Goal: Information Seeking & Learning: Learn about a topic

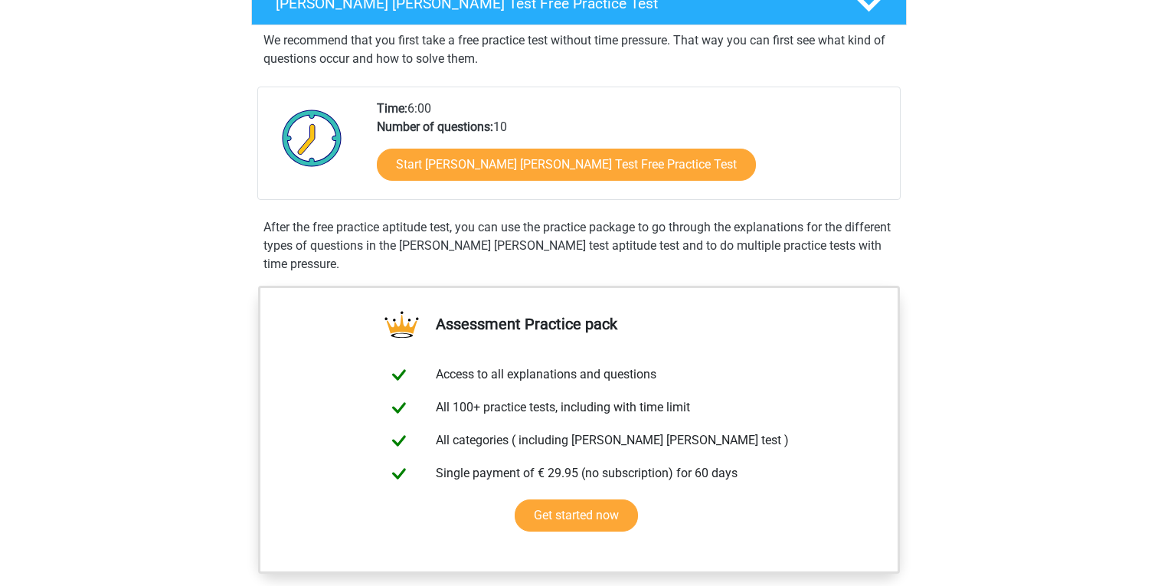
scroll to position [253, 0]
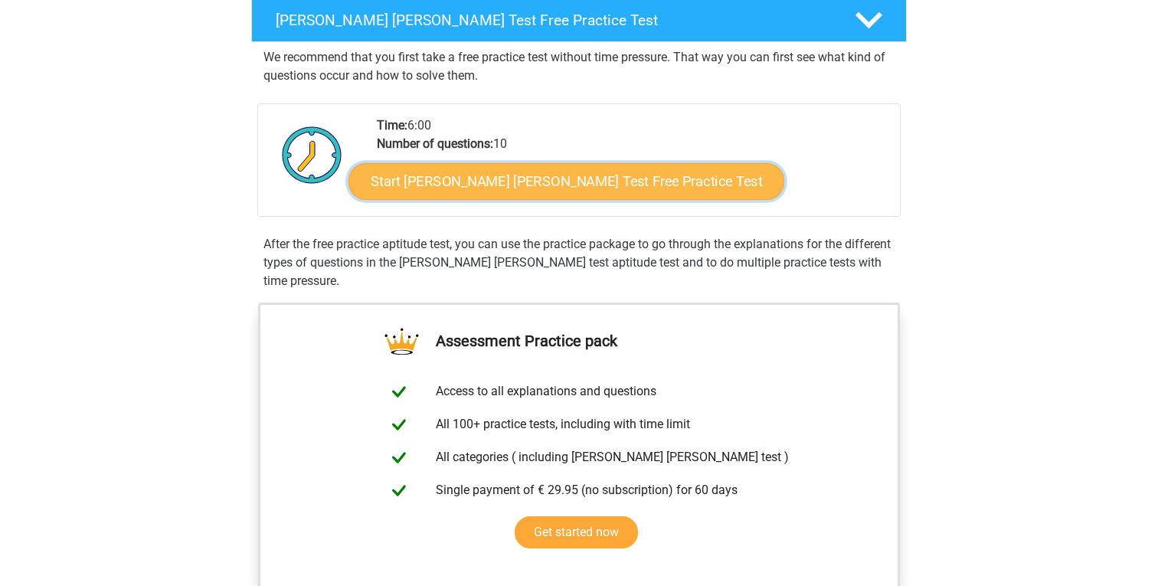
click at [446, 175] on link "Start [PERSON_NAME] [PERSON_NAME] Test Free Practice Test" at bounding box center [566, 181] width 436 height 37
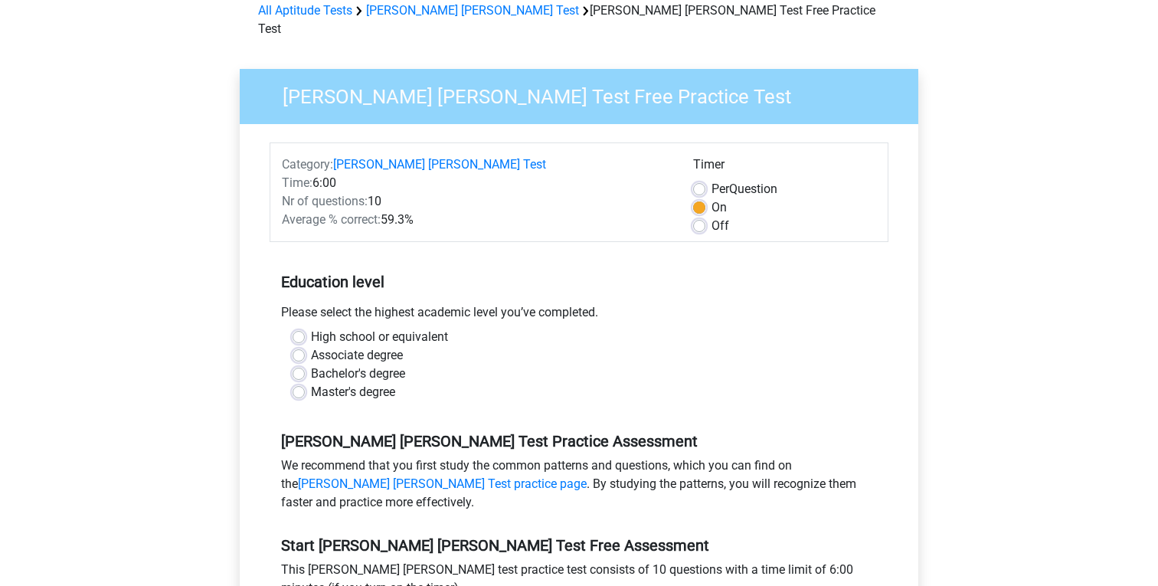
scroll to position [77, 0]
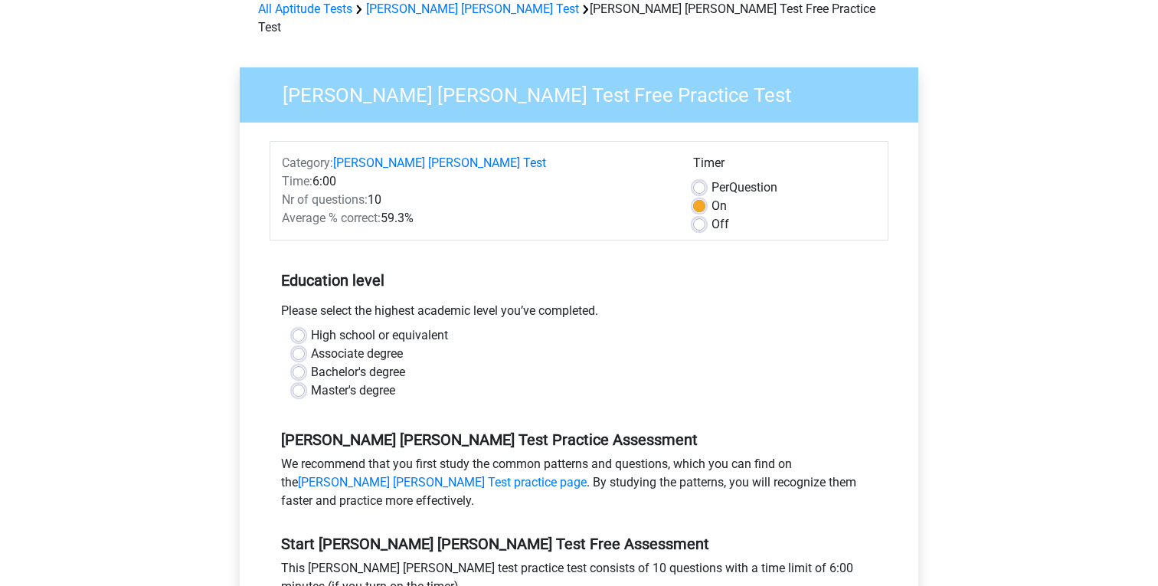
click at [311, 381] on label "Master's degree" at bounding box center [353, 390] width 84 height 18
click at [297, 381] on input "Master's degree" at bounding box center [298, 388] width 12 height 15
radio input "true"
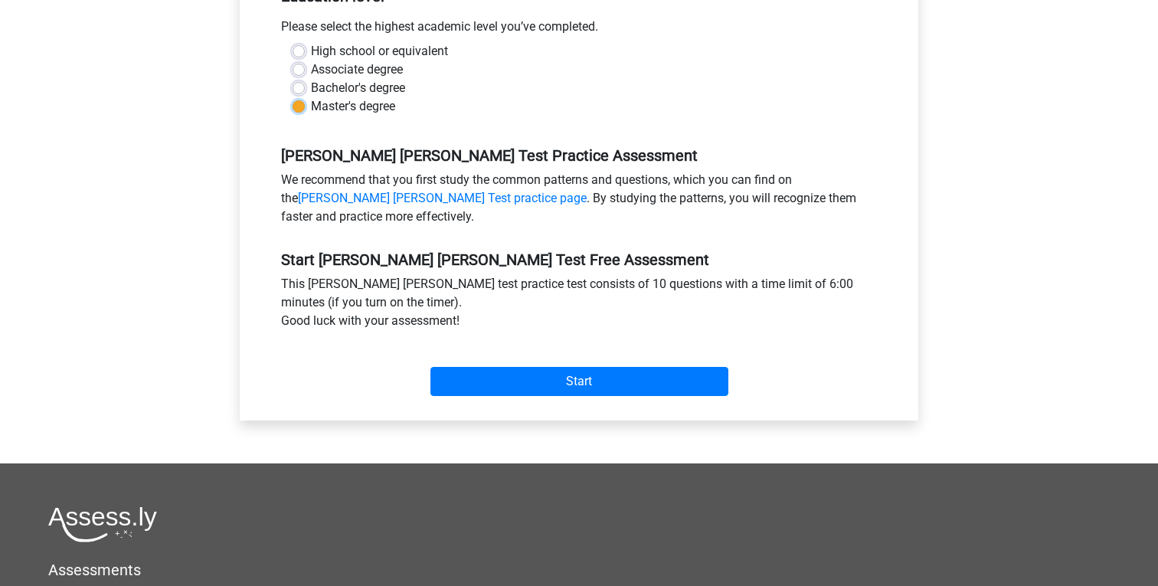
scroll to position [359, 0]
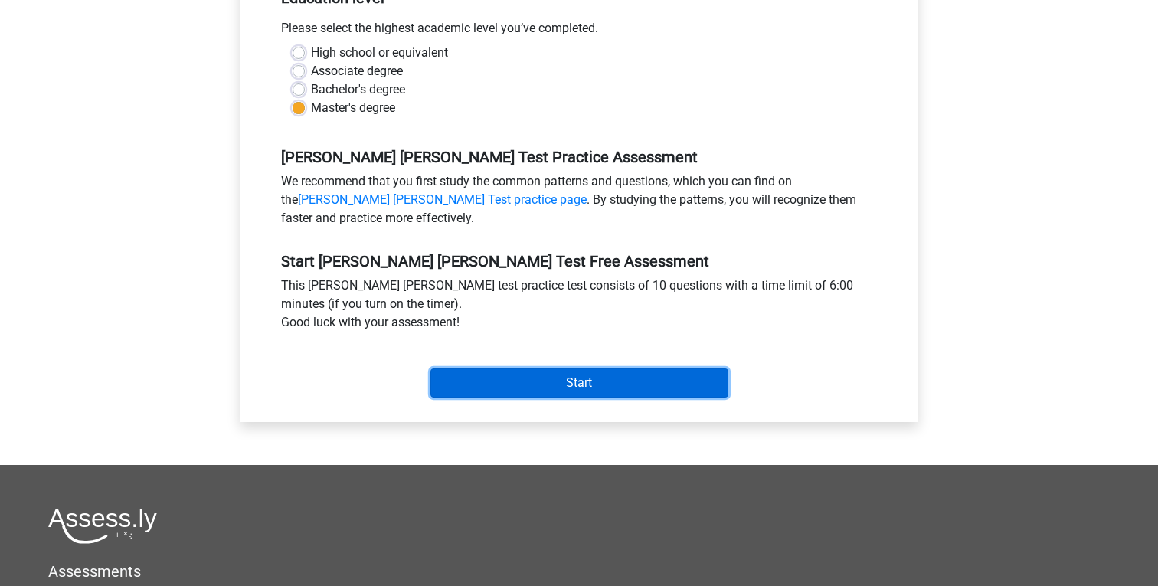
click at [494, 368] on input "Start" at bounding box center [579, 382] width 298 height 29
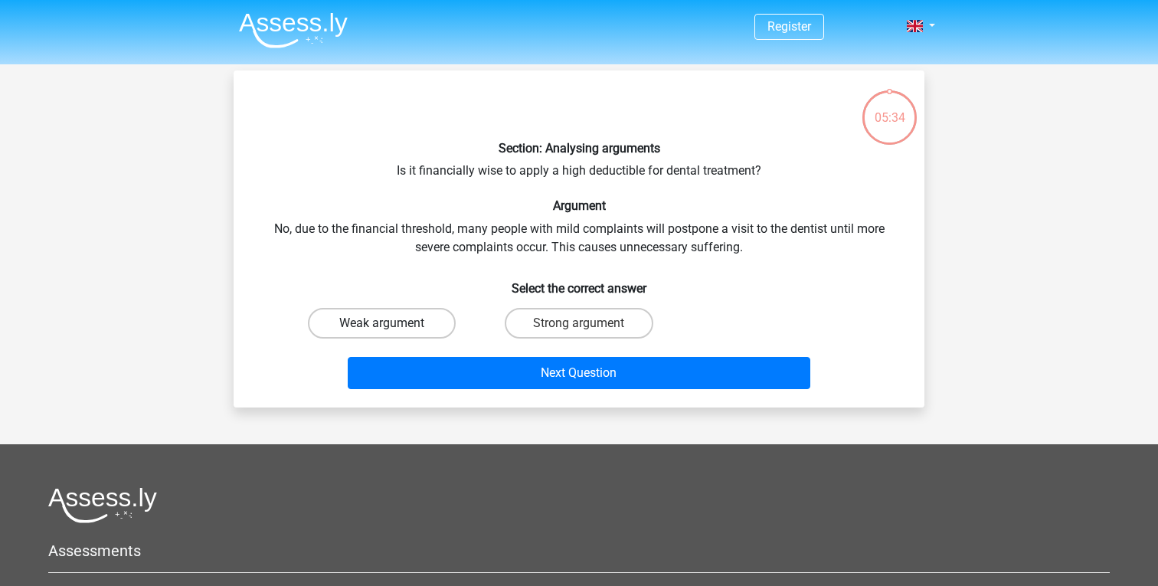
click at [402, 324] on label "Weak argument" at bounding box center [382, 323] width 148 height 31
click at [392, 324] on input "Weak argument" at bounding box center [387, 328] width 10 height 10
radio input "true"
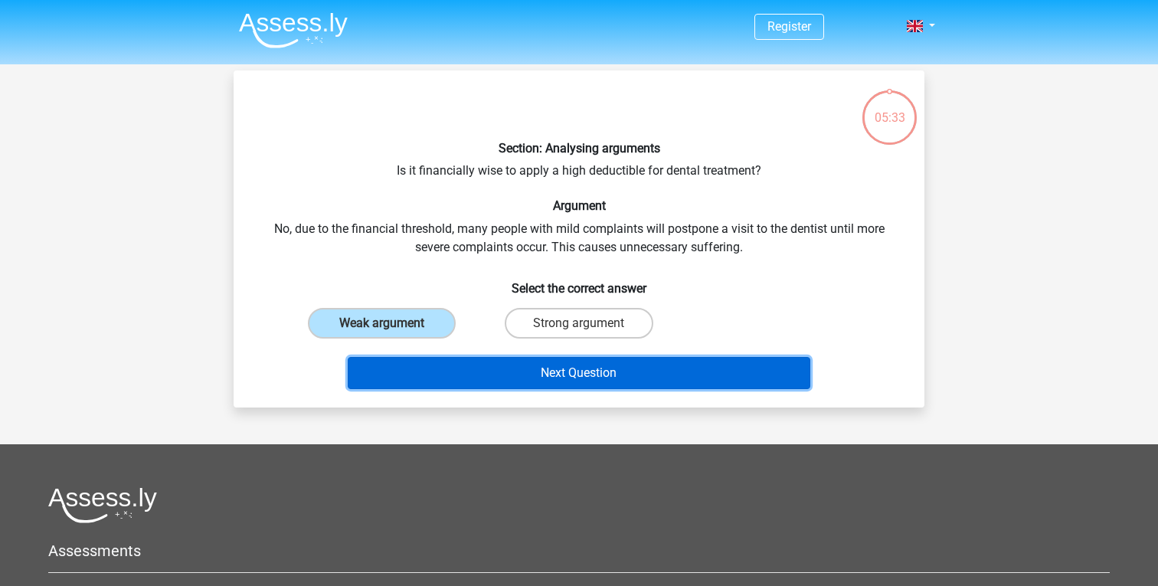
click at [465, 371] on button "Next Question" at bounding box center [579, 373] width 463 height 32
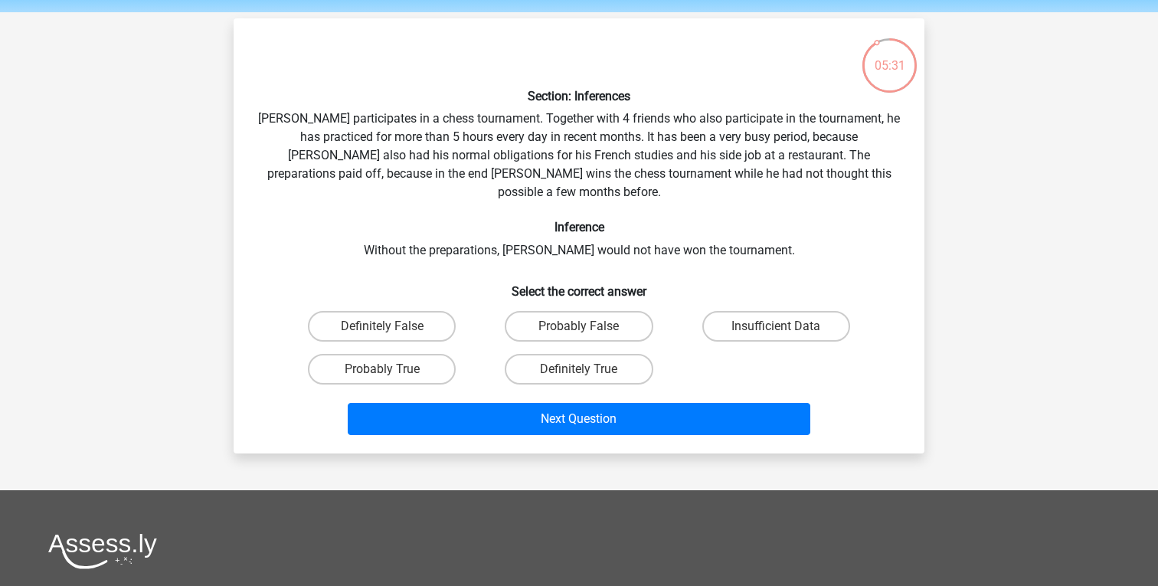
scroll to position [48, 0]
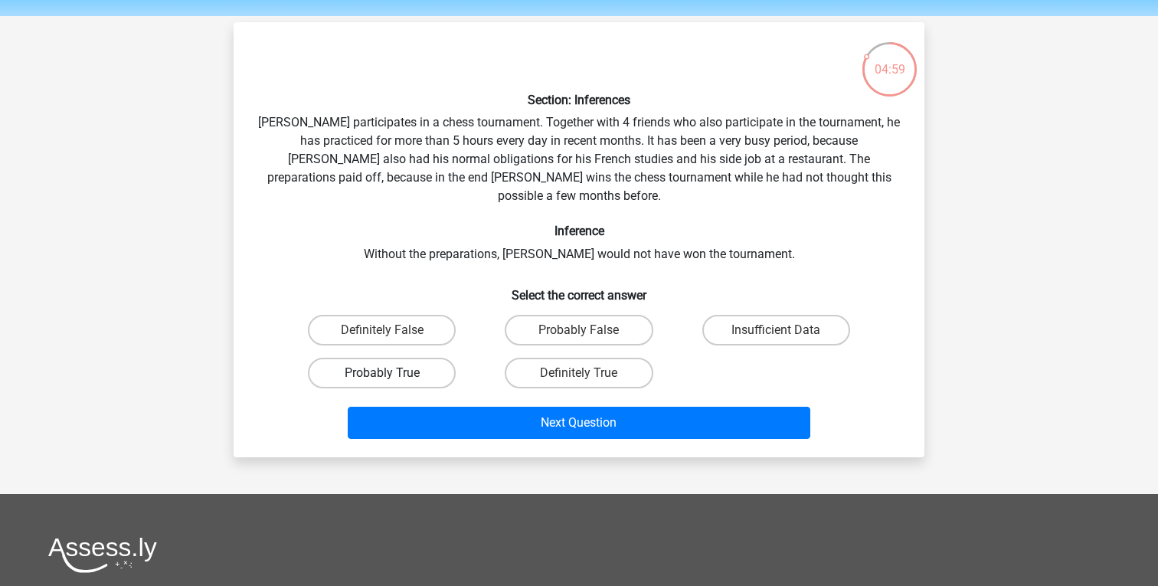
click at [375, 358] on label "Probably True" at bounding box center [382, 373] width 148 height 31
click at [382, 373] on input "Probably True" at bounding box center [387, 378] width 10 height 10
radio input "true"
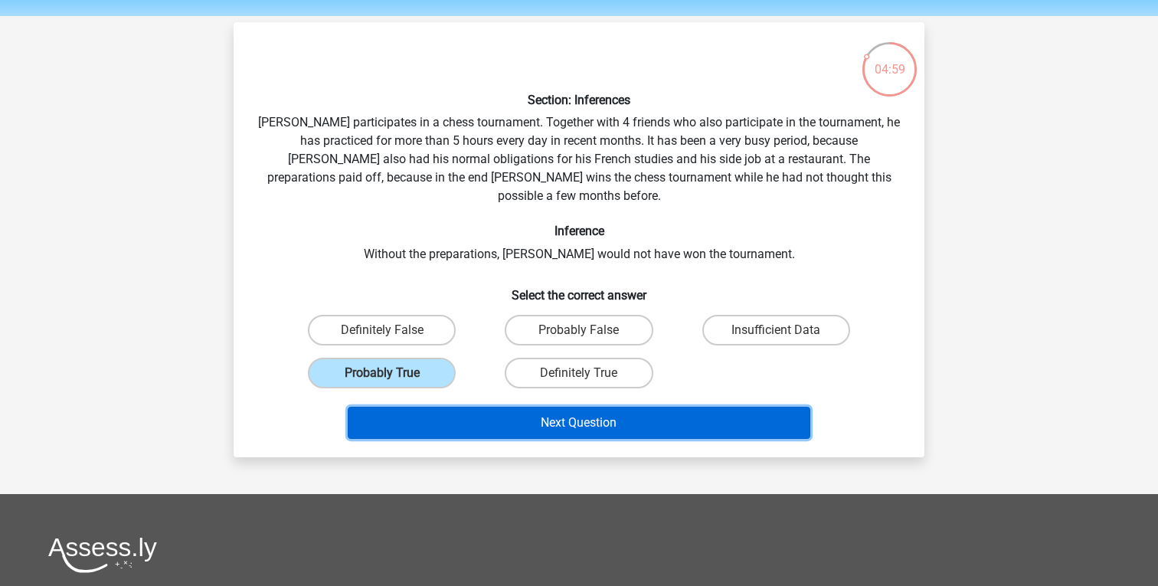
click at [473, 407] on button "Next Question" at bounding box center [579, 423] width 463 height 32
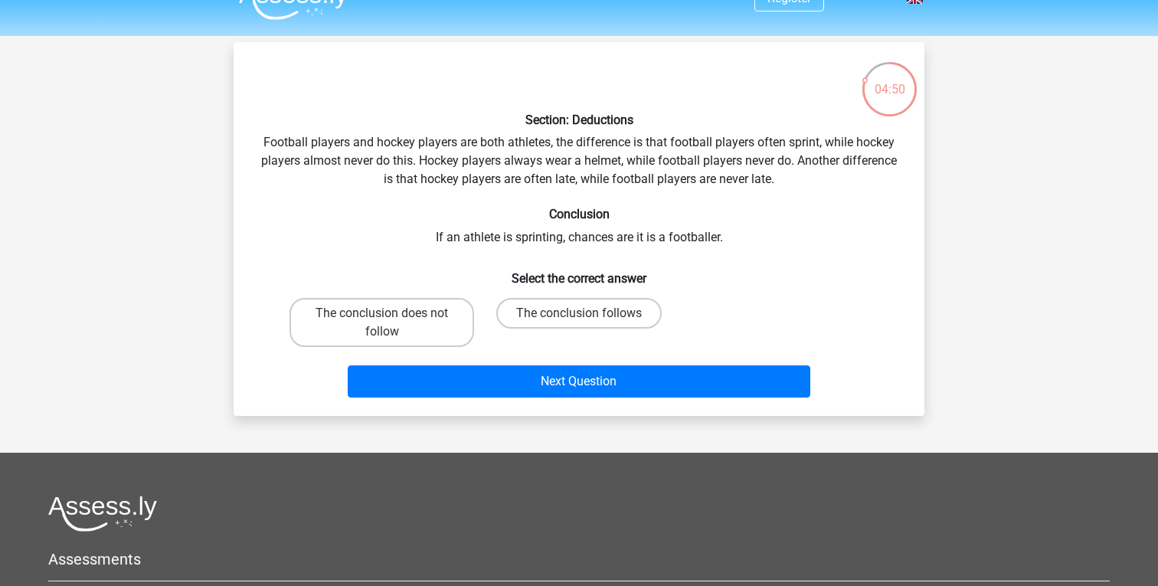
scroll to position [11, 0]
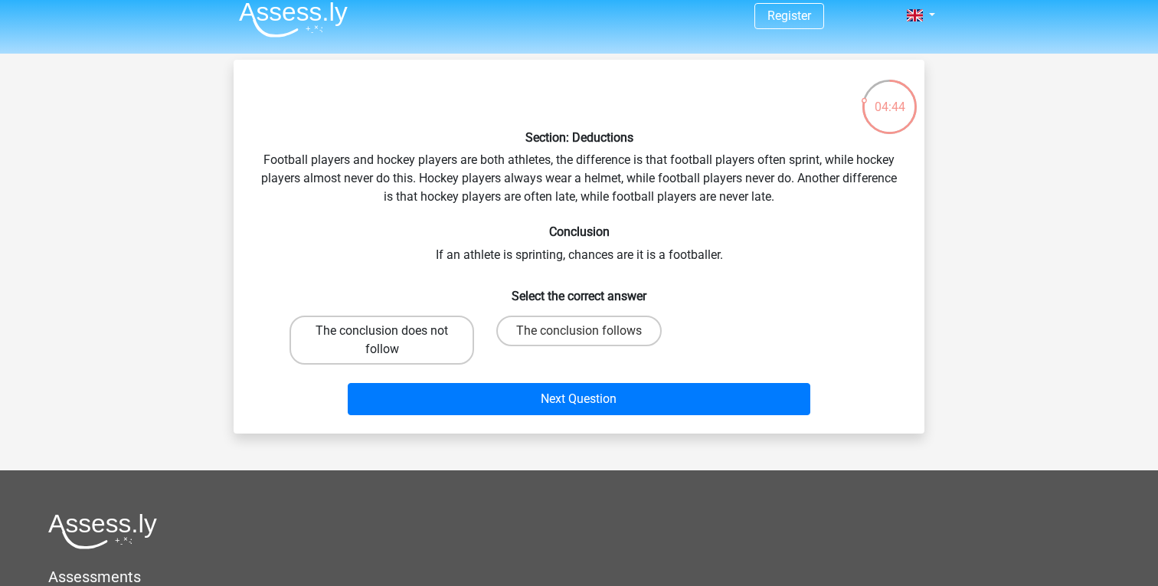
click at [354, 331] on label "The conclusion does not follow" at bounding box center [381, 339] width 185 height 49
click at [382, 331] on input "The conclusion does not follow" at bounding box center [387, 336] width 10 height 10
radio input "true"
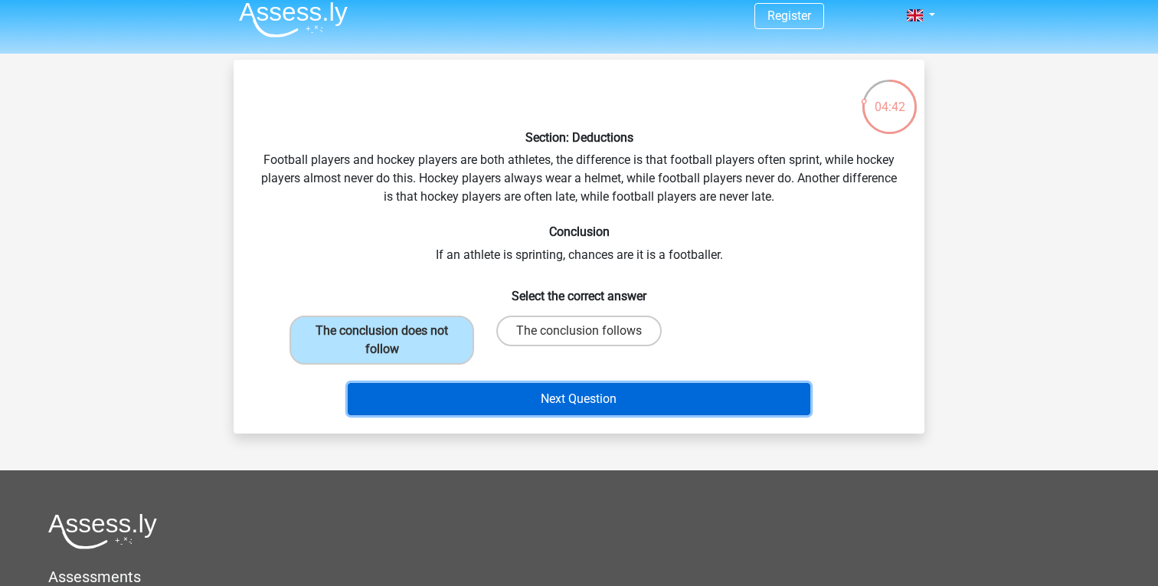
click at [407, 397] on button "Next Question" at bounding box center [579, 399] width 463 height 32
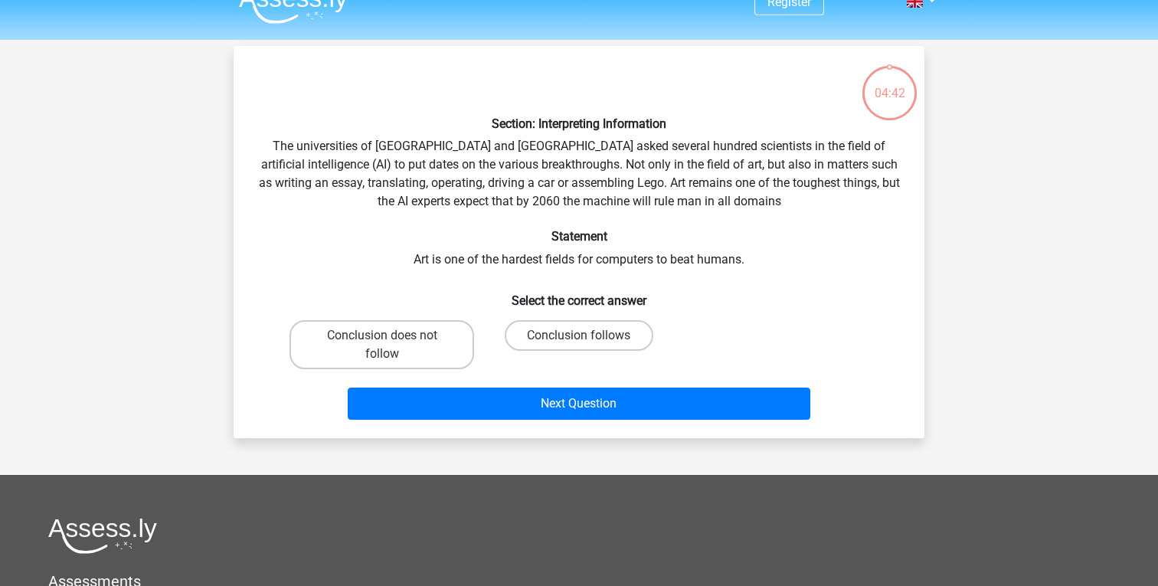
scroll to position [0, 0]
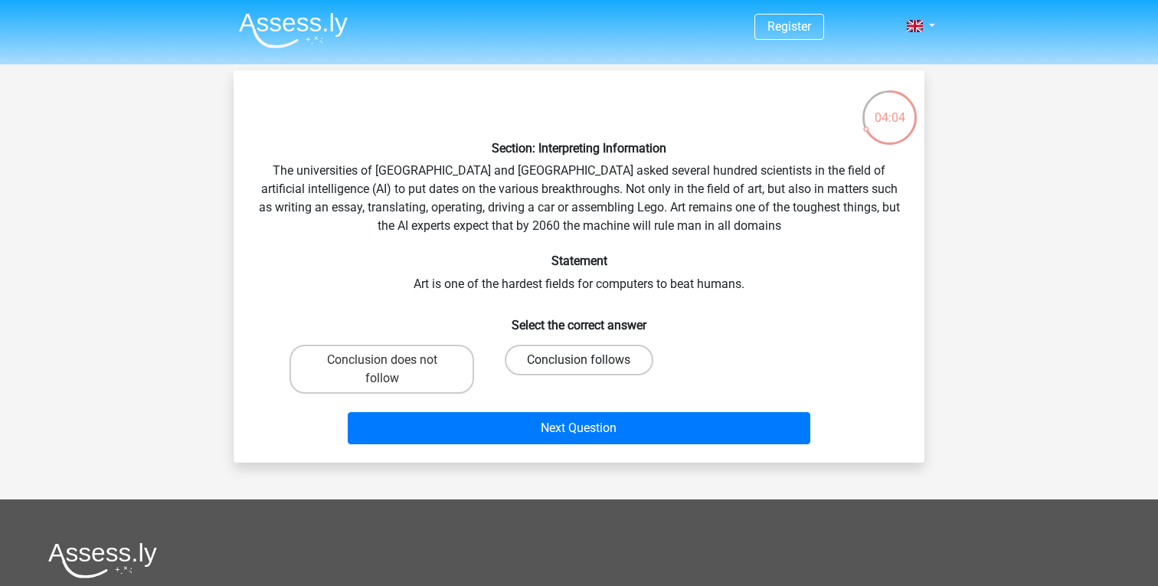
click at [534, 359] on label "Conclusion follows" at bounding box center [579, 360] width 148 height 31
click at [579, 360] on input "Conclusion follows" at bounding box center [584, 365] width 10 height 10
radio input "true"
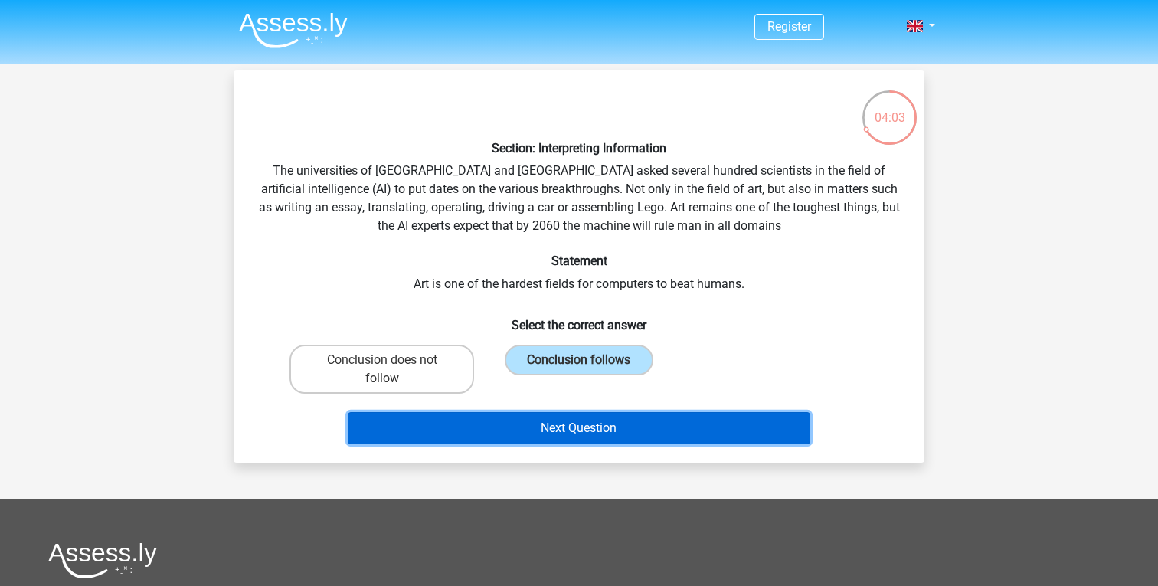
click at [509, 429] on button "Next Question" at bounding box center [579, 428] width 463 height 32
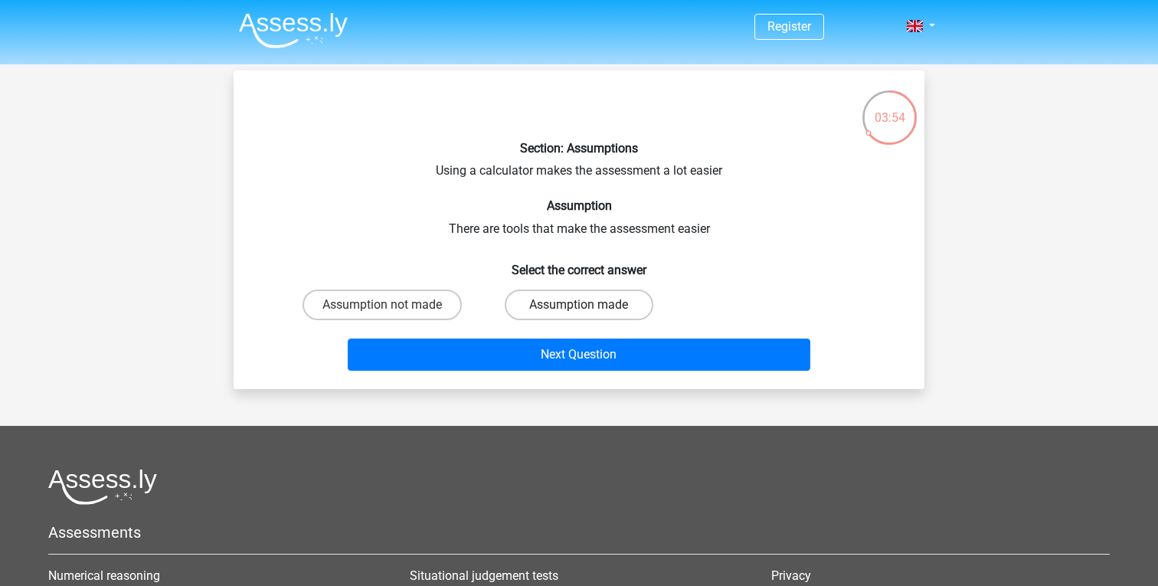
click at [551, 301] on label "Assumption made" at bounding box center [579, 304] width 148 height 31
click at [579, 305] on input "Assumption made" at bounding box center [584, 310] width 10 height 10
radio input "true"
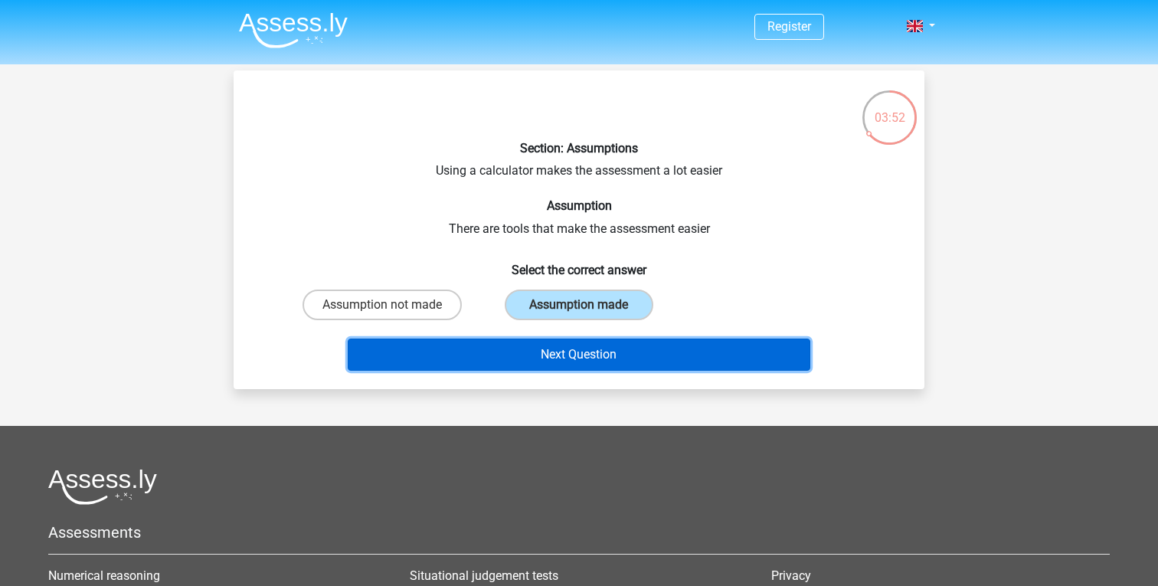
click at [523, 352] on button "Next Question" at bounding box center [579, 354] width 463 height 32
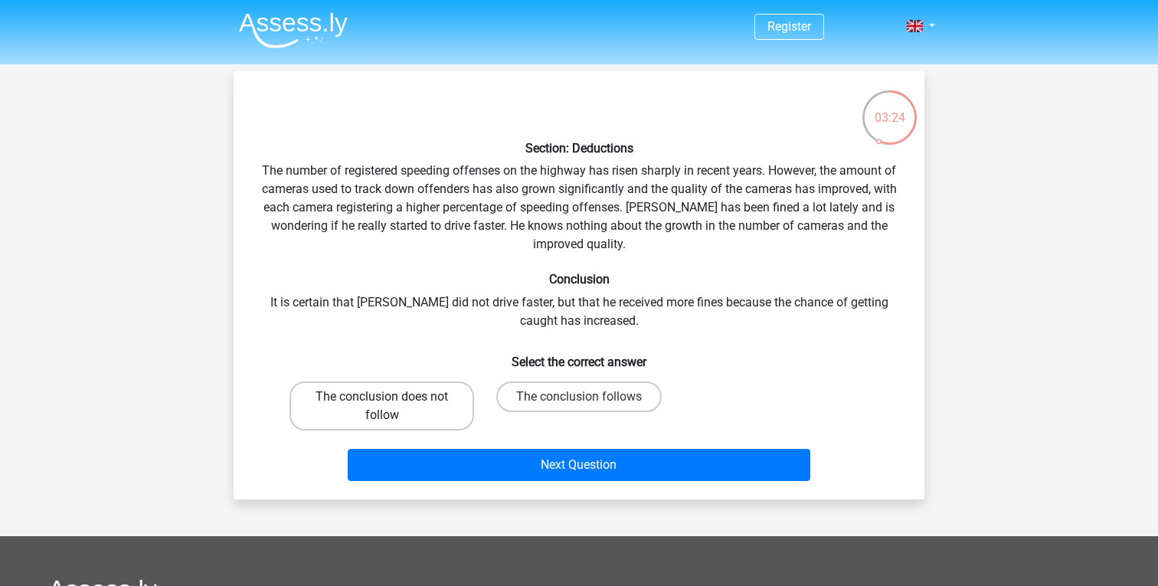
click at [340, 404] on label "The conclusion does not follow" at bounding box center [381, 405] width 185 height 49
click at [382, 404] on input "The conclusion does not follow" at bounding box center [387, 402] width 10 height 10
radio input "true"
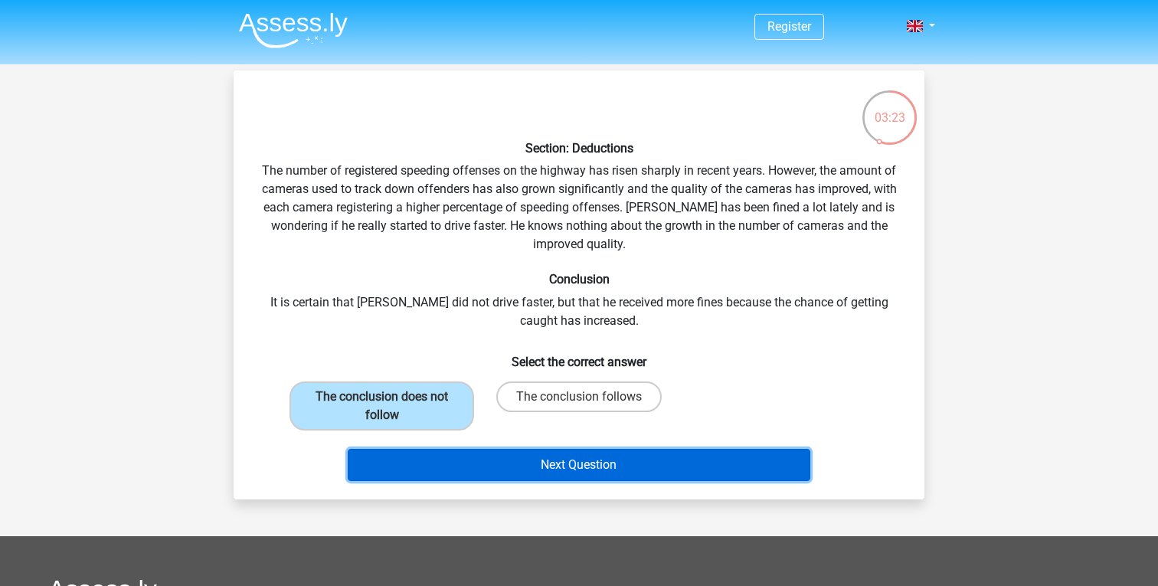
click at [392, 471] on button "Next Question" at bounding box center [579, 465] width 463 height 32
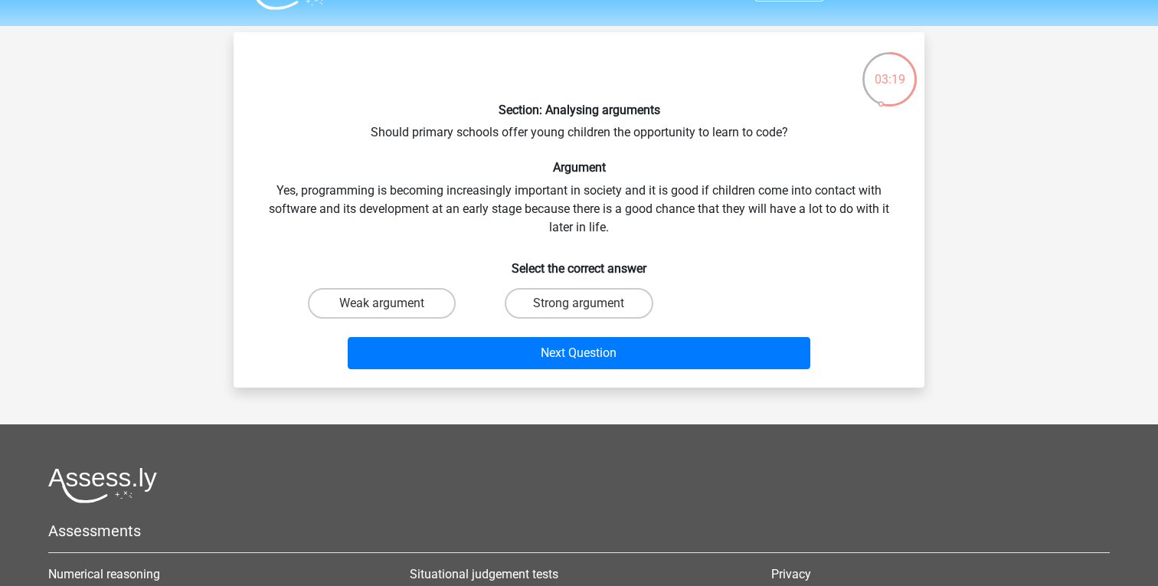
scroll to position [26, 0]
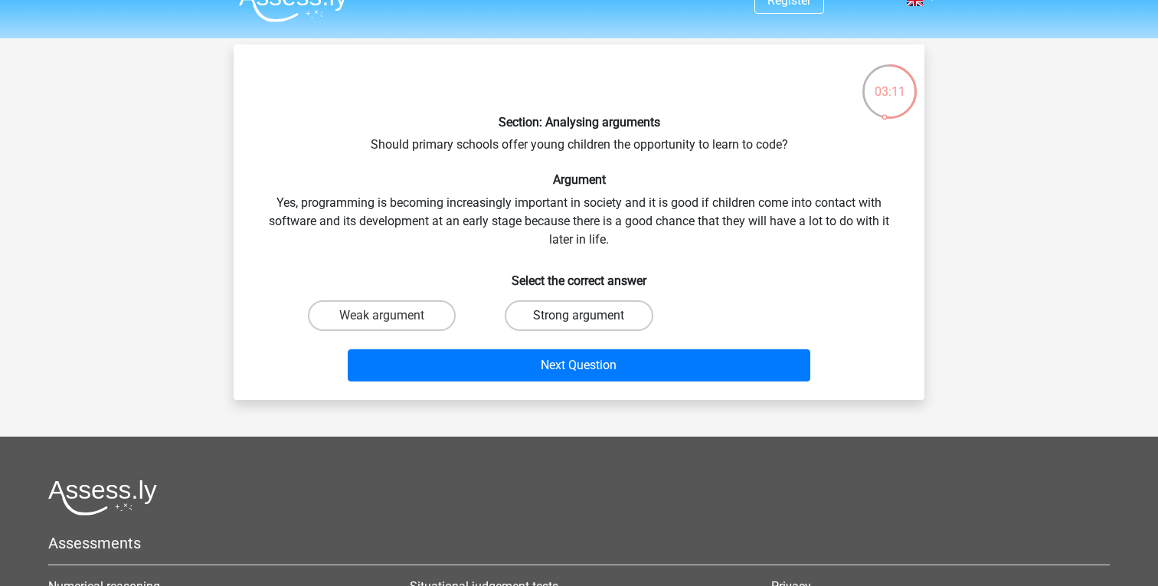
click at [597, 318] on label "Strong argument" at bounding box center [579, 315] width 148 height 31
click at [589, 318] on input "Strong argument" at bounding box center [584, 320] width 10 height 10
radio input "true"
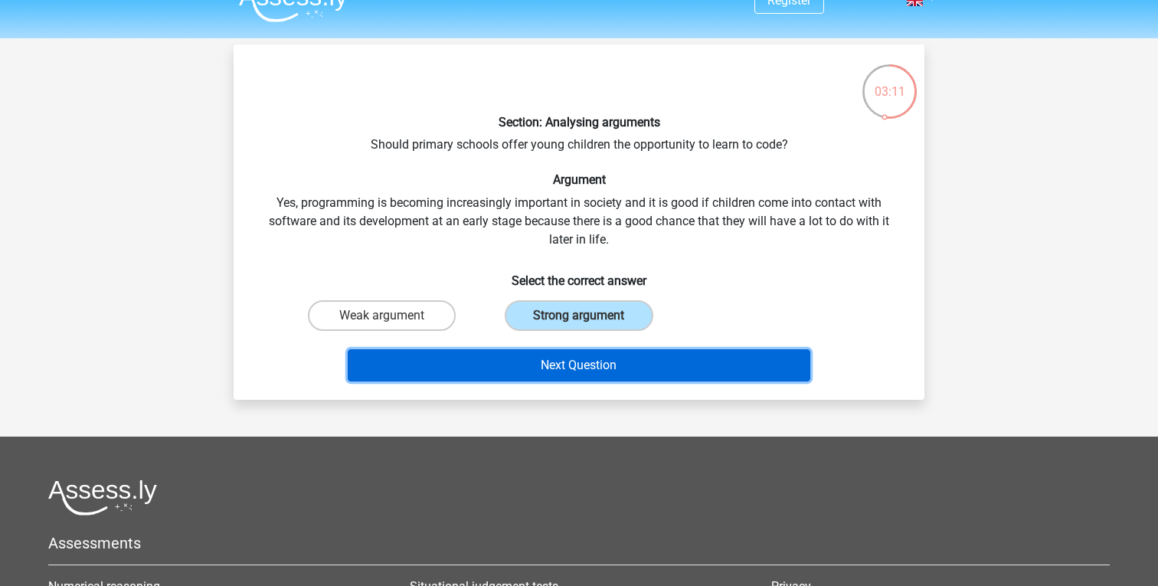
click at [563, 353] on button "Next Question" at bounding box center [579, 365] width 463 height 32
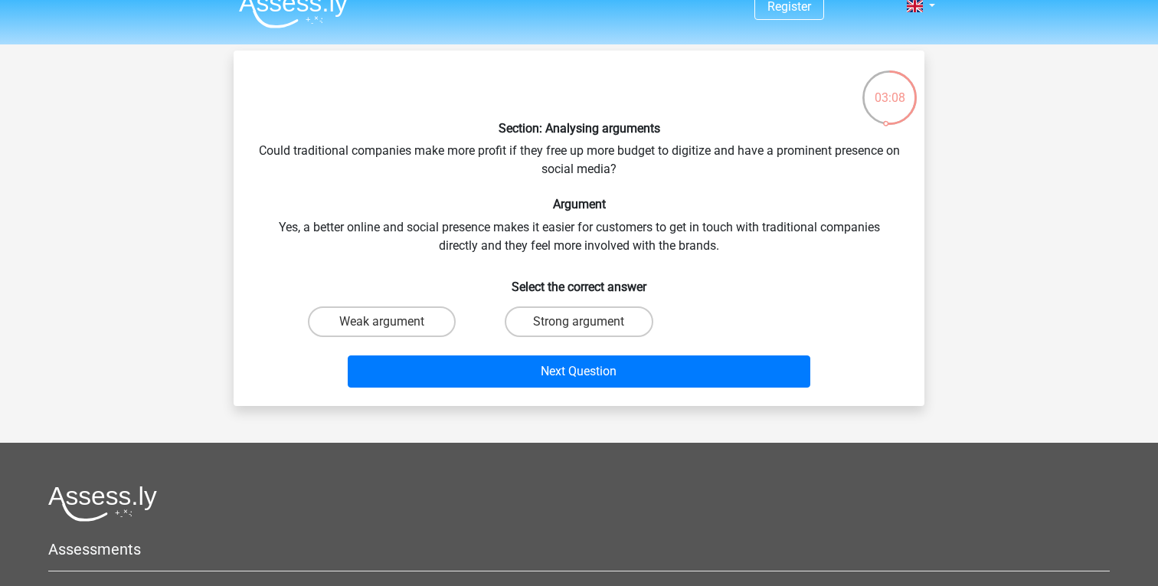
scroll to position [1, 0]
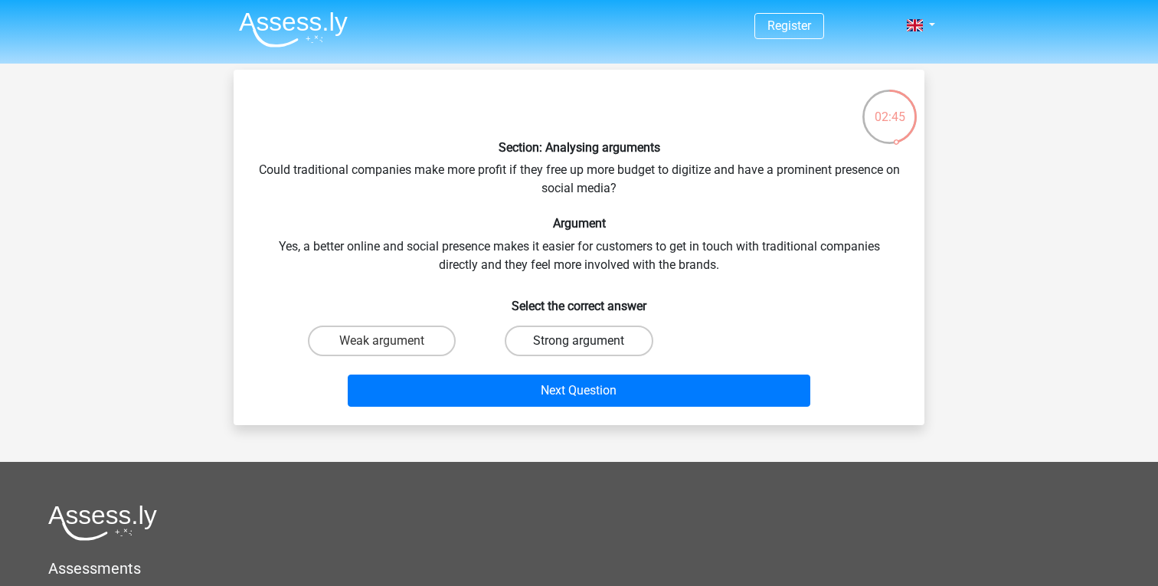
click at [558, 341] on label "Strong argument" at bounding box center [579, 340] width 148 height 31
click at [579, 341] on input "Strong argument" at bounding box center [584, 346] width 10 height 10
radio input "true"
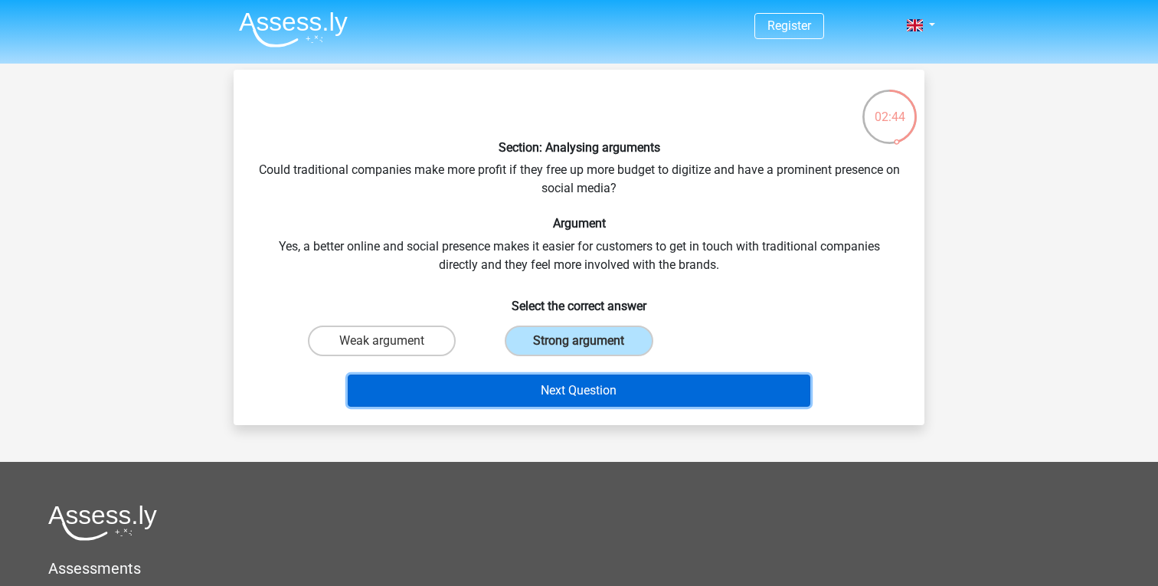
click at [546, 382] on button "Next Question" at bounding box center [579, 390] width 463 height 32
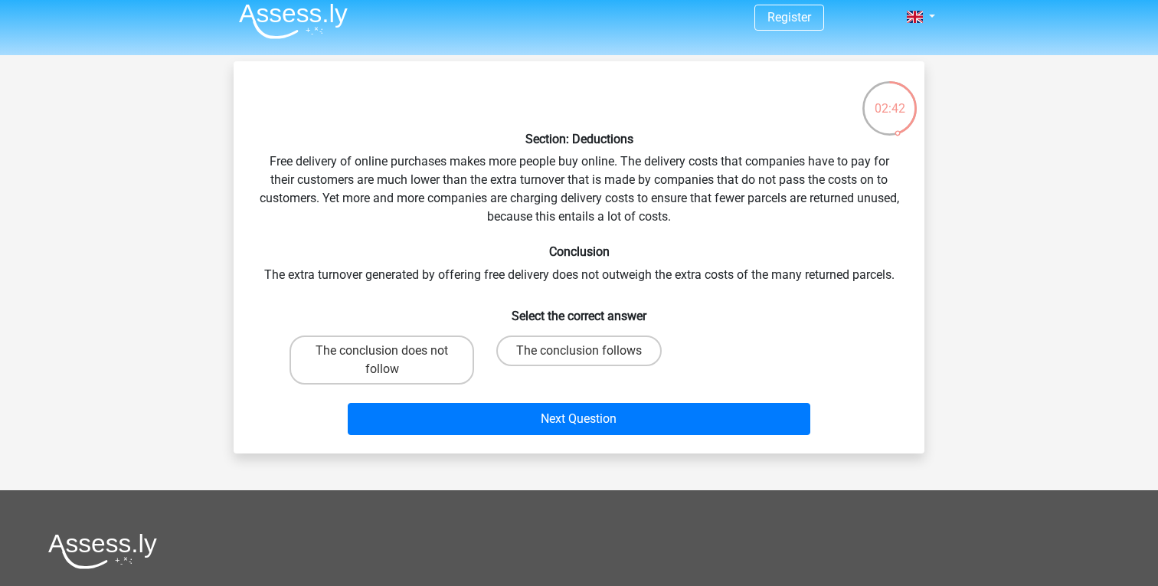
scroll to position [2, 0]
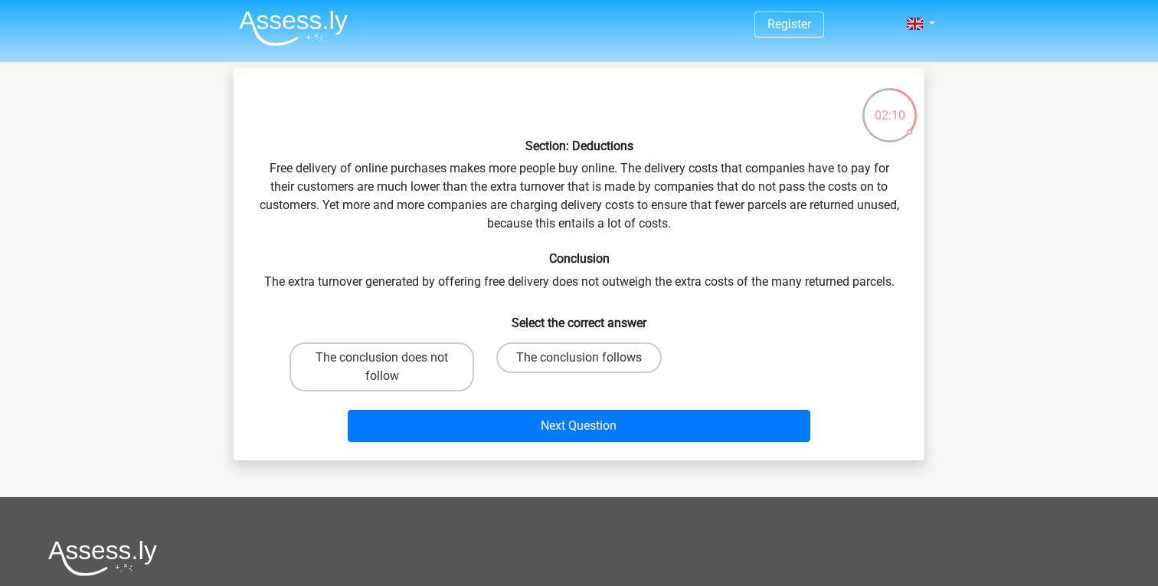
click at [389, 364] on input "The conclusion does not follow" at bounding box center [387, 363] width 10 height 10
radio input "true"
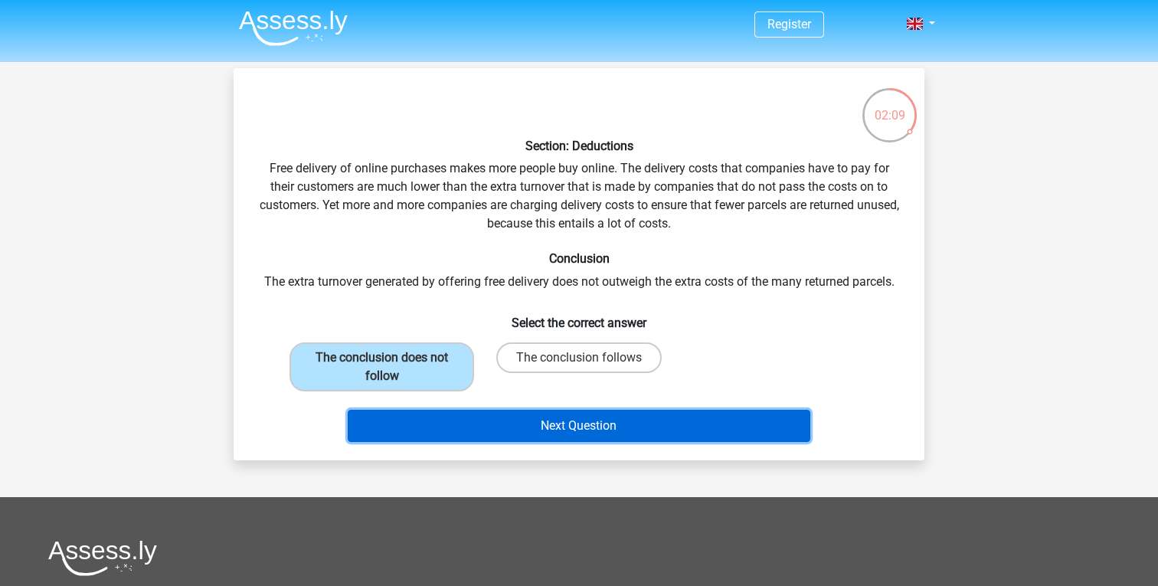
click at [439, 423] on button "Next Question" at bounding box center [579, 426] width 463 height 32
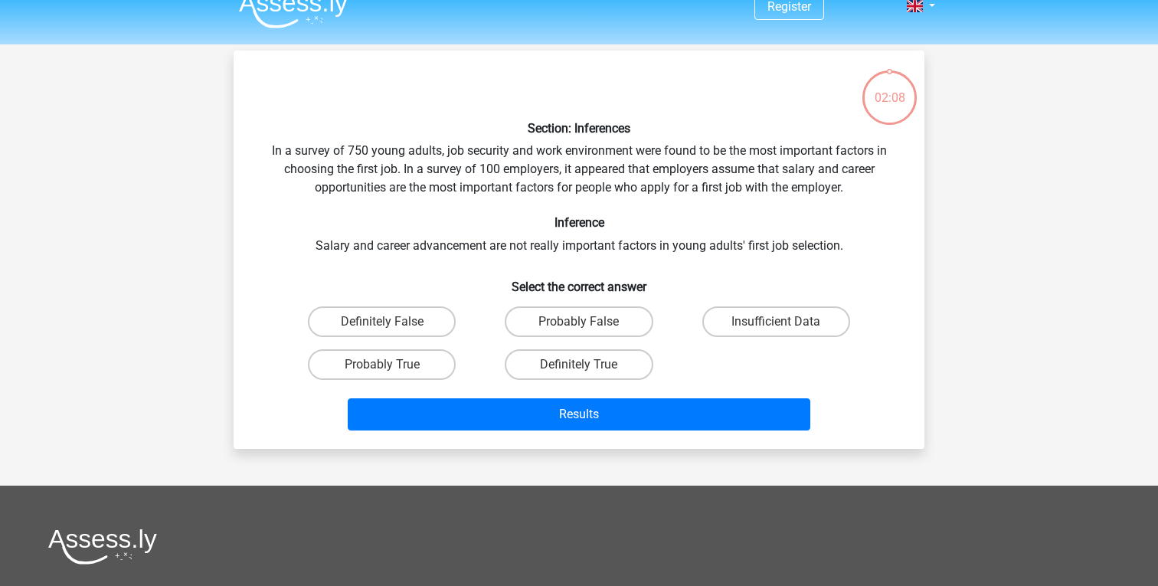
scroll to position [15, 0]
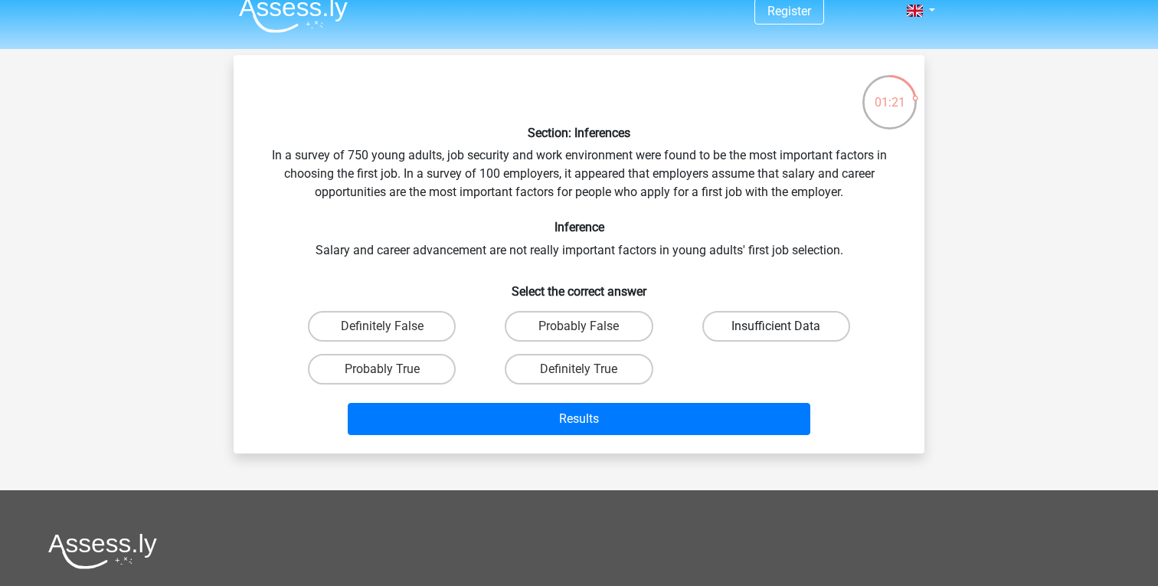
click at [778, 325] on label "Insufficient Data" at bounding box center [776, 326] width 148 height 31
click at [778, 326] on input "Insufficient Data" at bounding box center [781, 331] width 10 height 10
radio input "true"
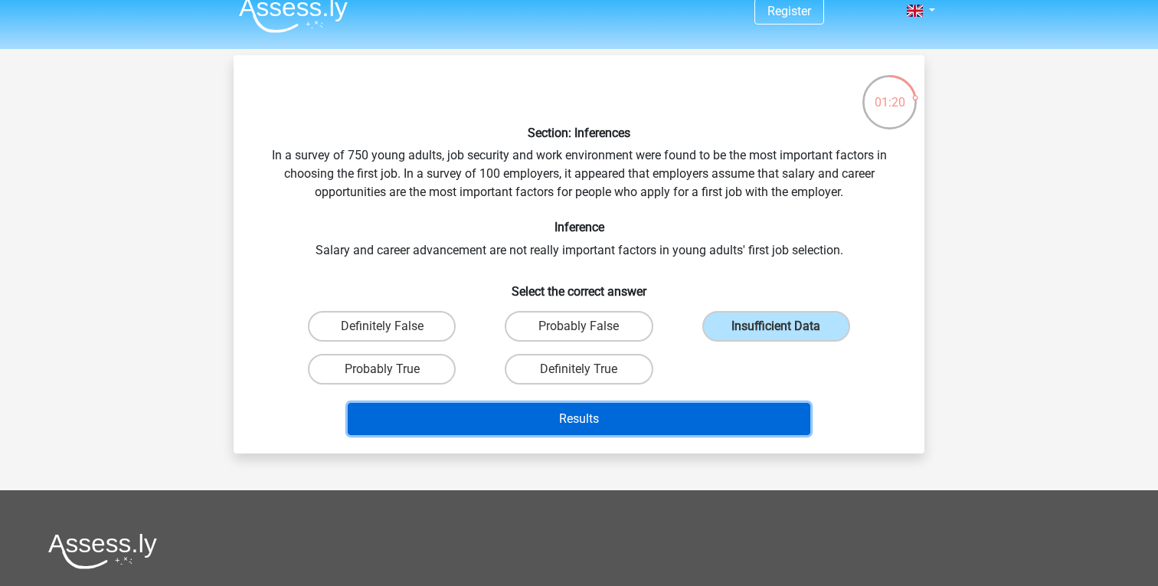
click at [642, 422] on button "Results" at bounding box center [579, 419] width 463 height 32
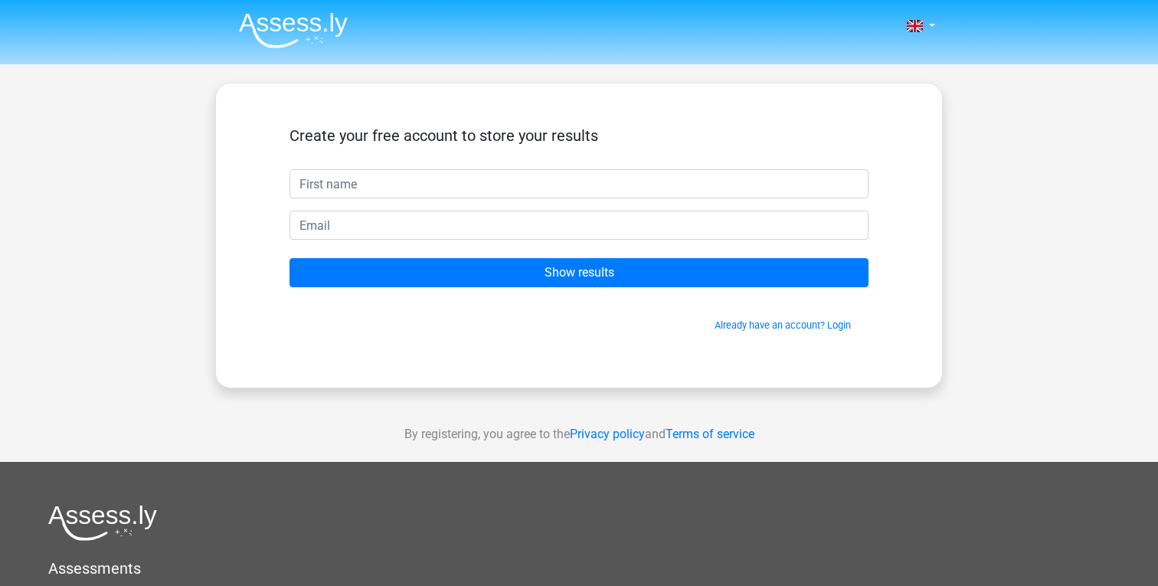
click at [642, 181] on input "text" at bounding box center [578, 183] width 579 height 29
type input "Max"
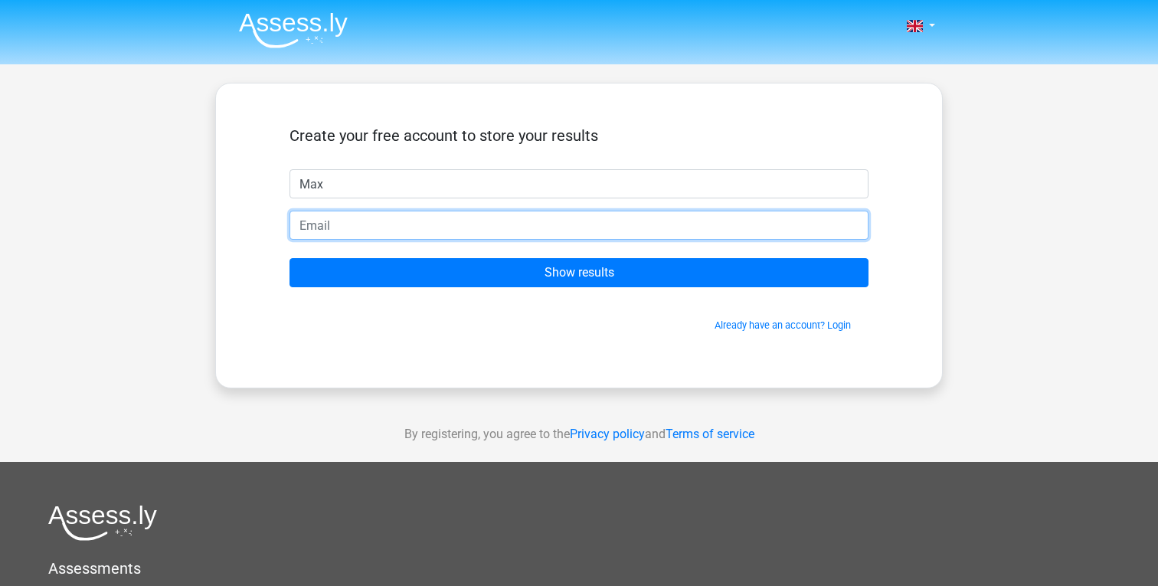
click at [601, 227] on input "email" at bounding box center [578, 225] width 579 height 29
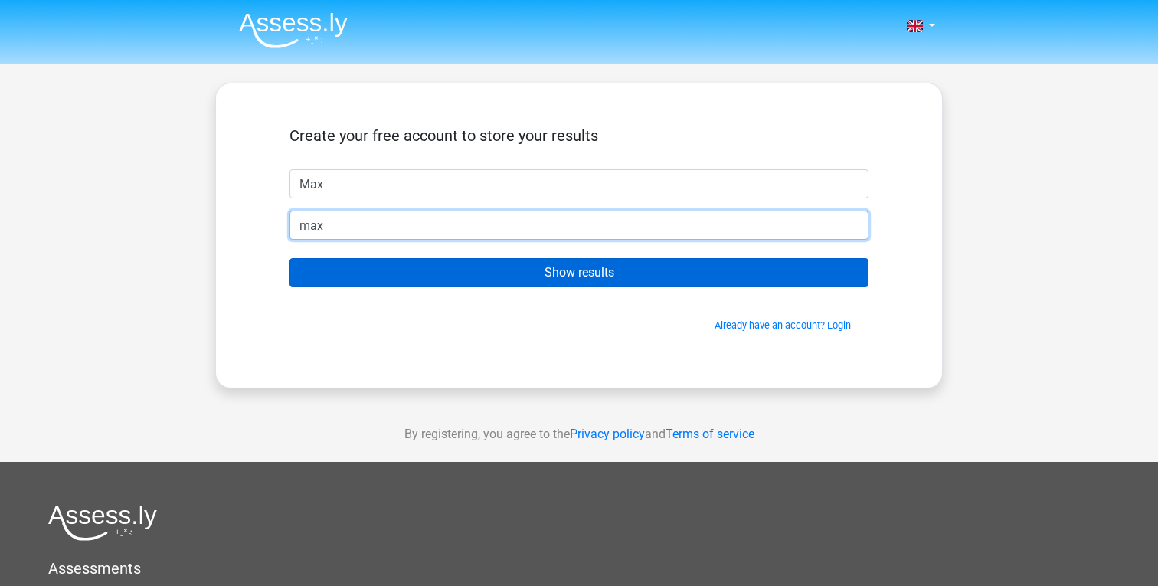
type input "[EMAIL_ADDRESS][DOMAIN_NAME]"
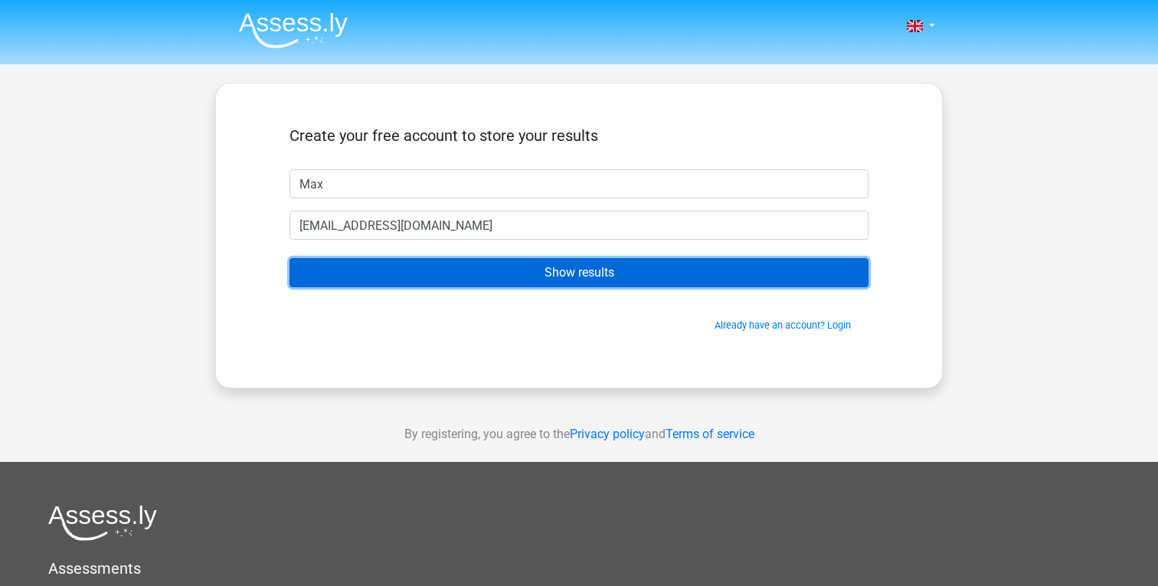
click at [450, 276] on input "Show results" at bounding box center [578, 272] width 579 height 29
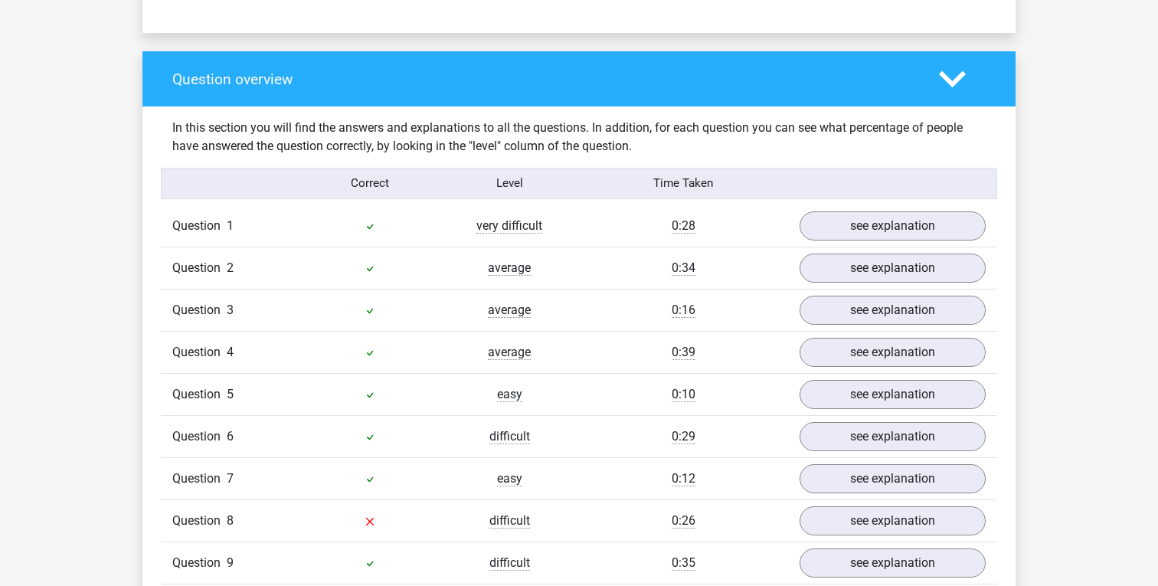
scroll to position [1094, 0]
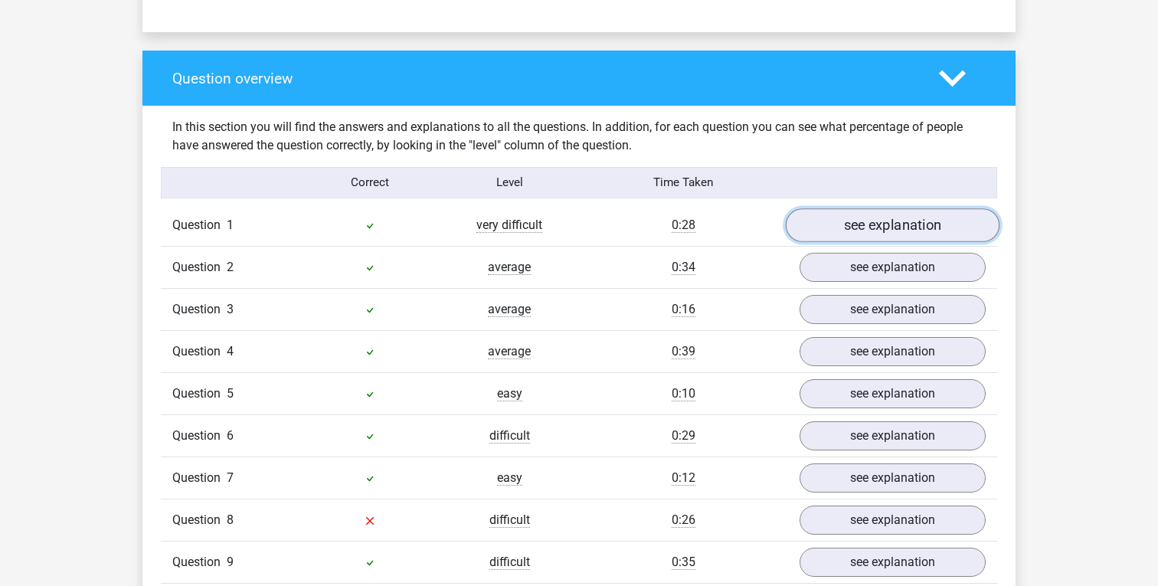
click at [864, 209] on link "see explanation" at bounding box center [893, 225] width 214 height 34
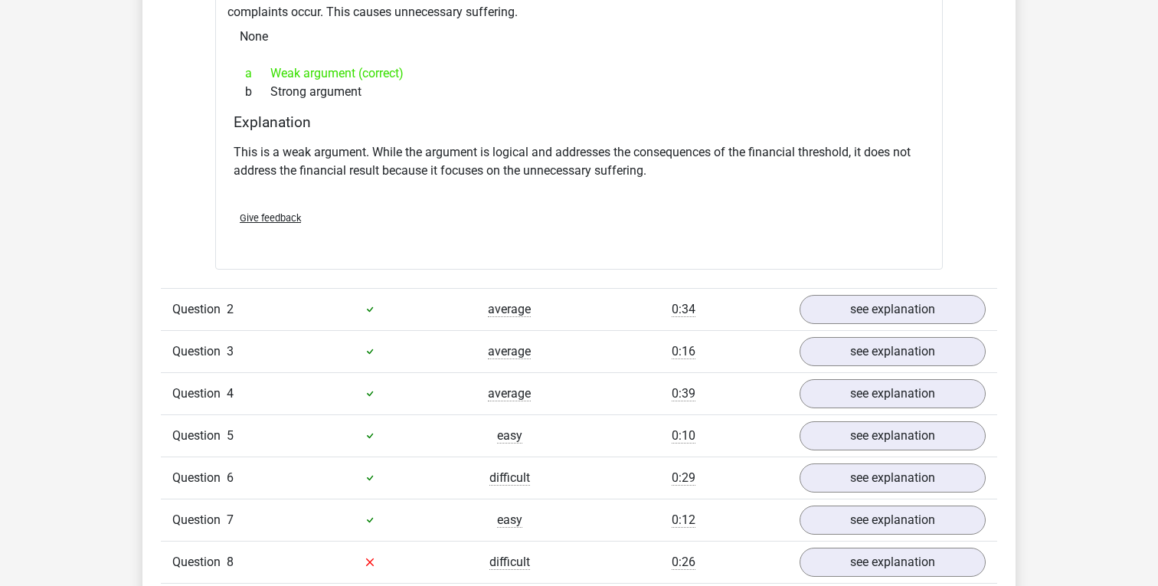
scroll to position [1462, 0]
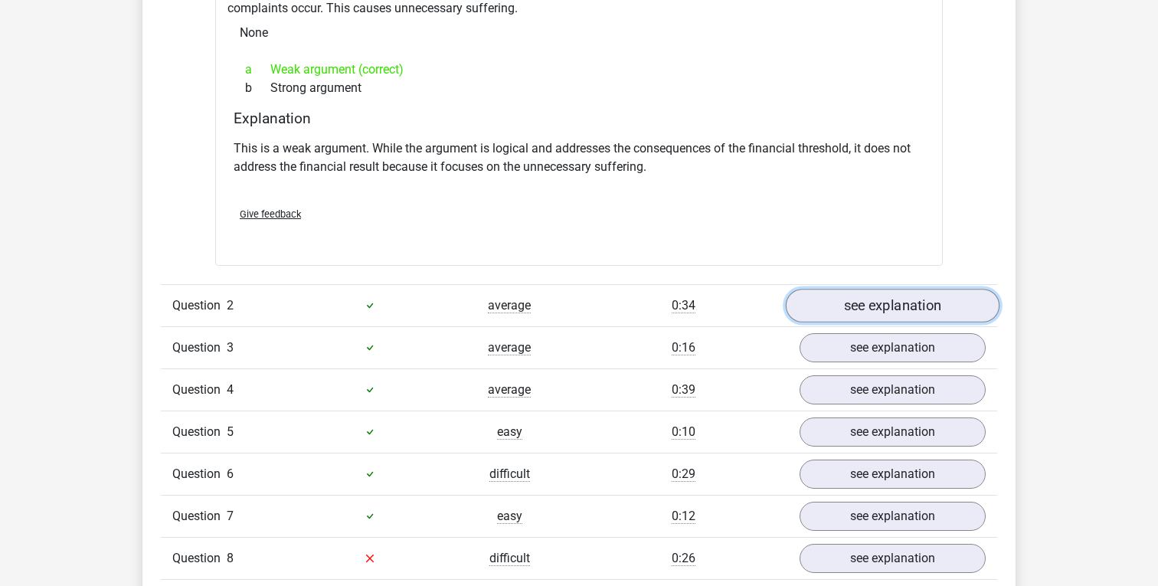
click at [840, 300] on link "see explanation" at bounding box center [893, 306] width 214 height 34
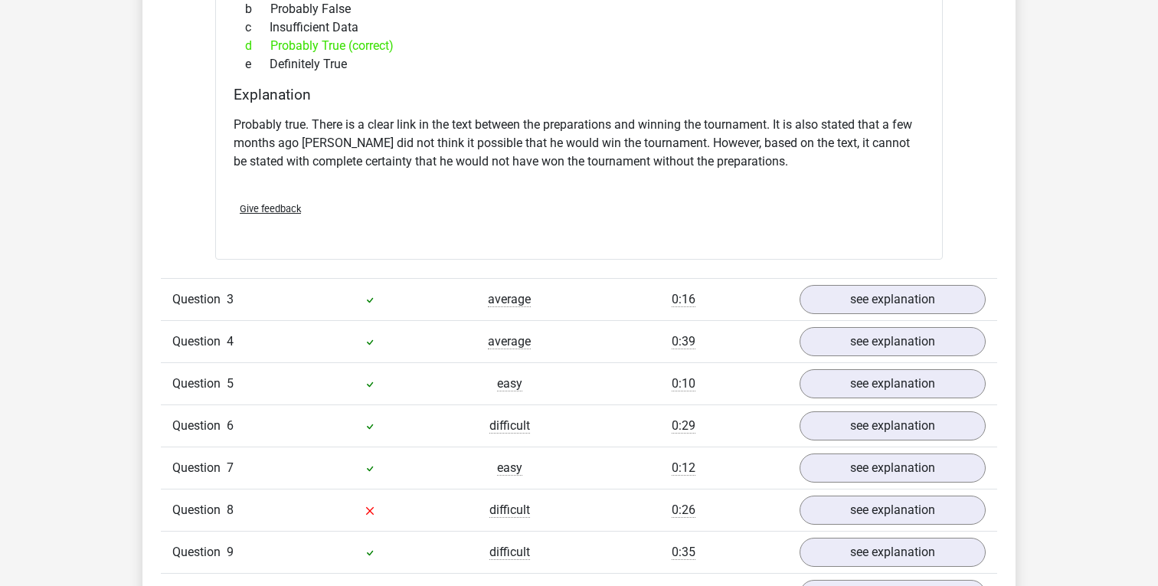
scroll to position [2026, 0]
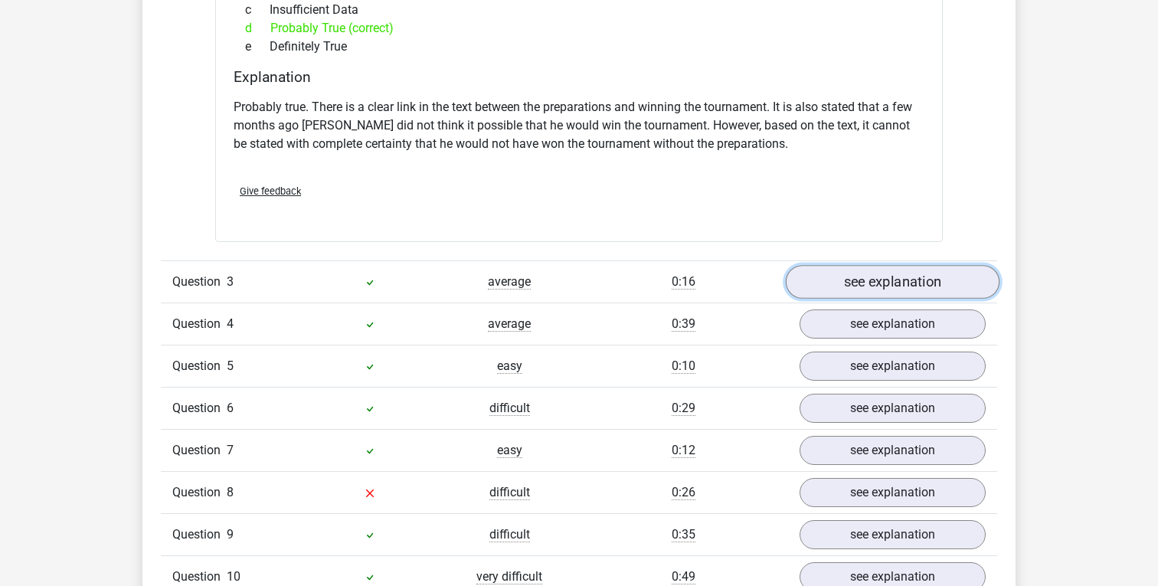
click at [821, 276] on link "see explanation" at bounding box center [893, 282] width 214 height 34
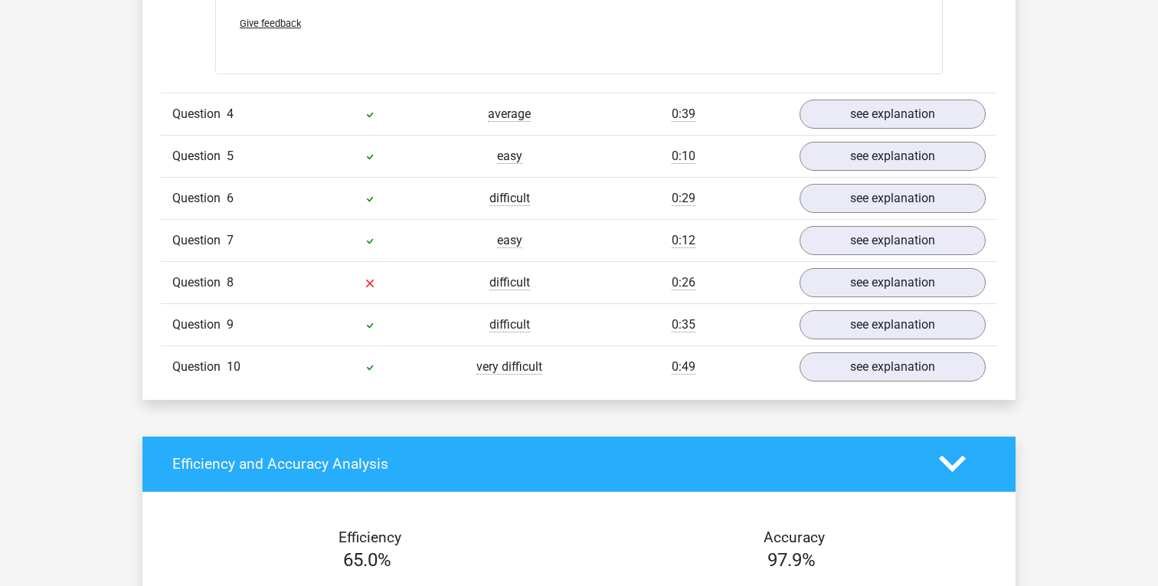
scroll to position [3092, 0]
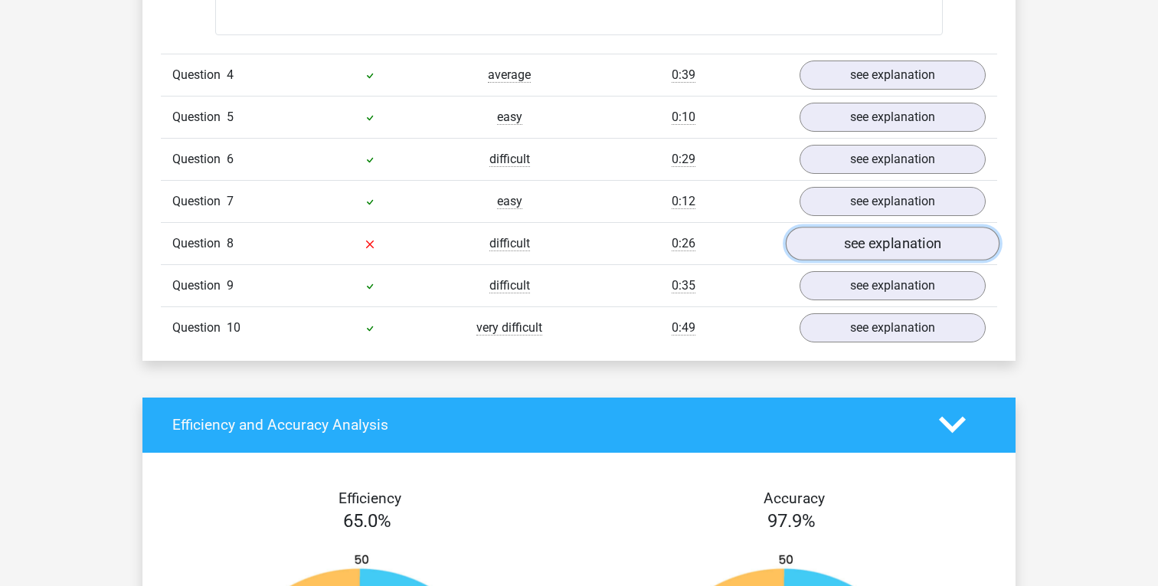
click at [861, 234] on link "see explanation" at bounding box center [893, 244] width 214 height 34
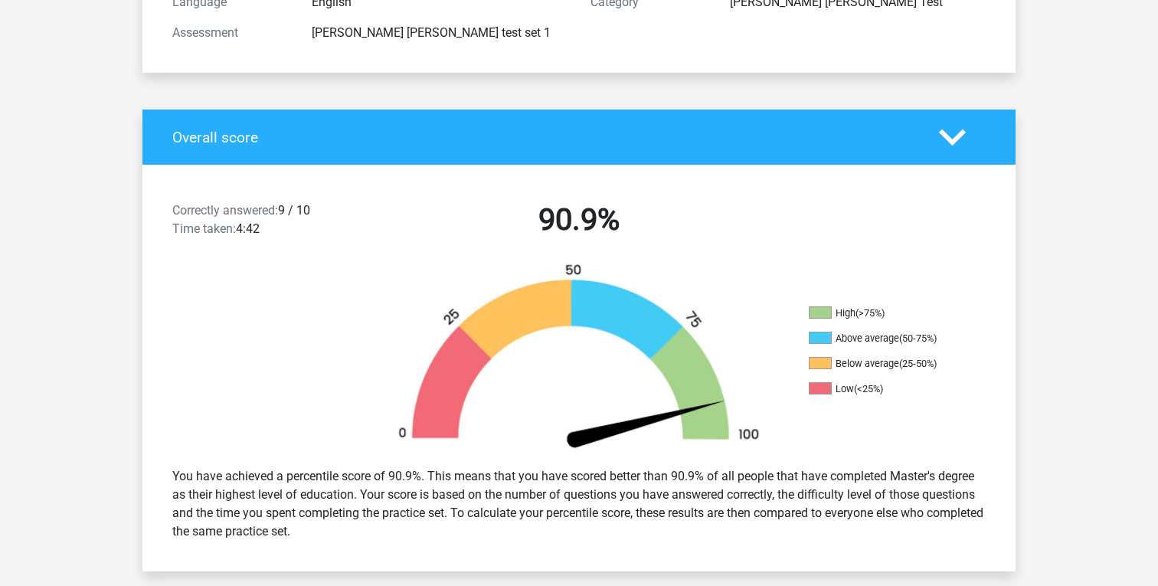
scroll to position [226, 0]
